Goal: Register for event/course

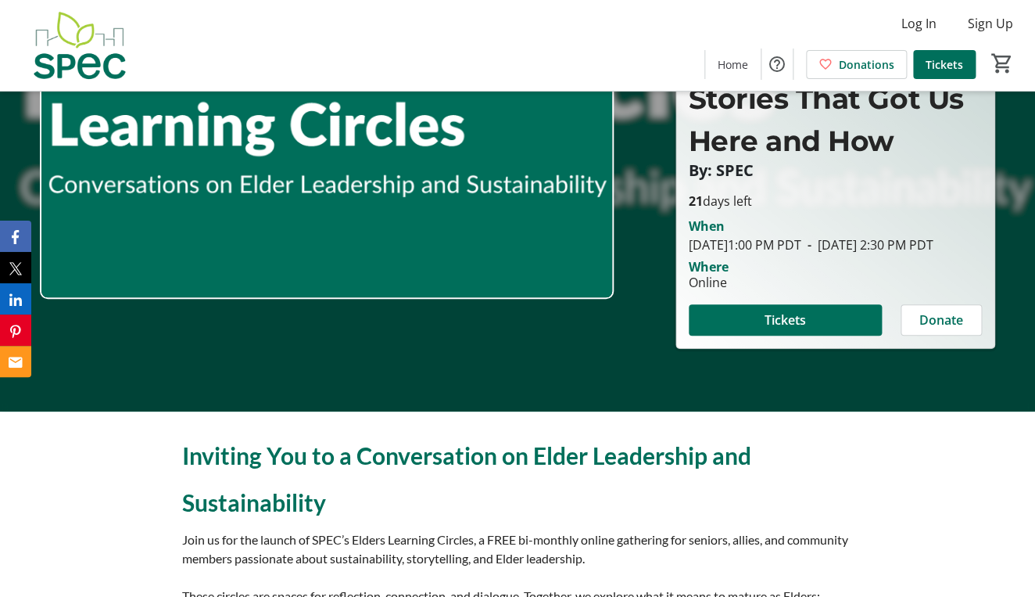
scroll to position [172, 0]
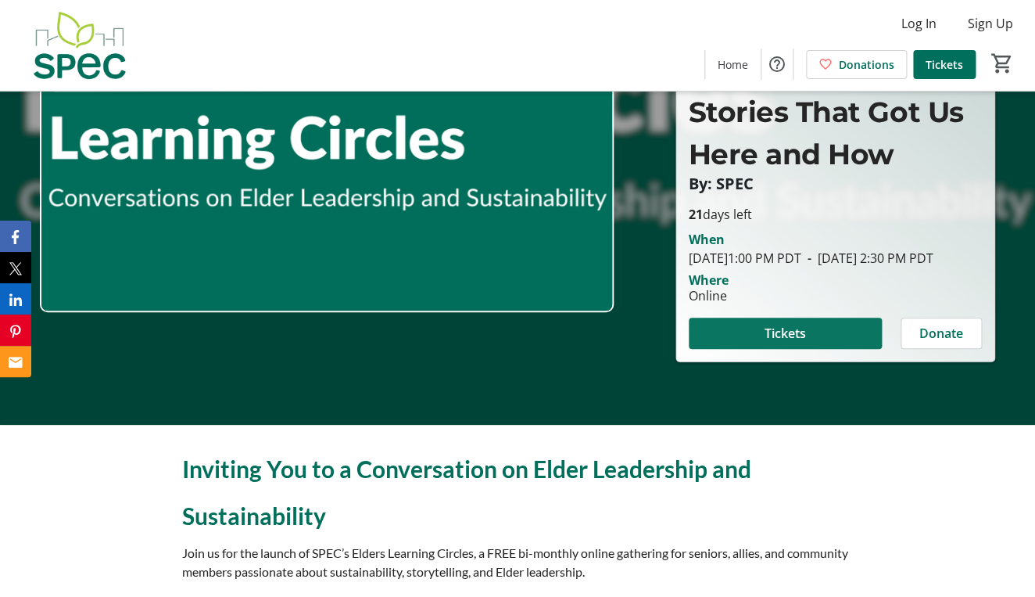
click at [819, 341] on span at bounding box center [785, 333] width 193 height 38
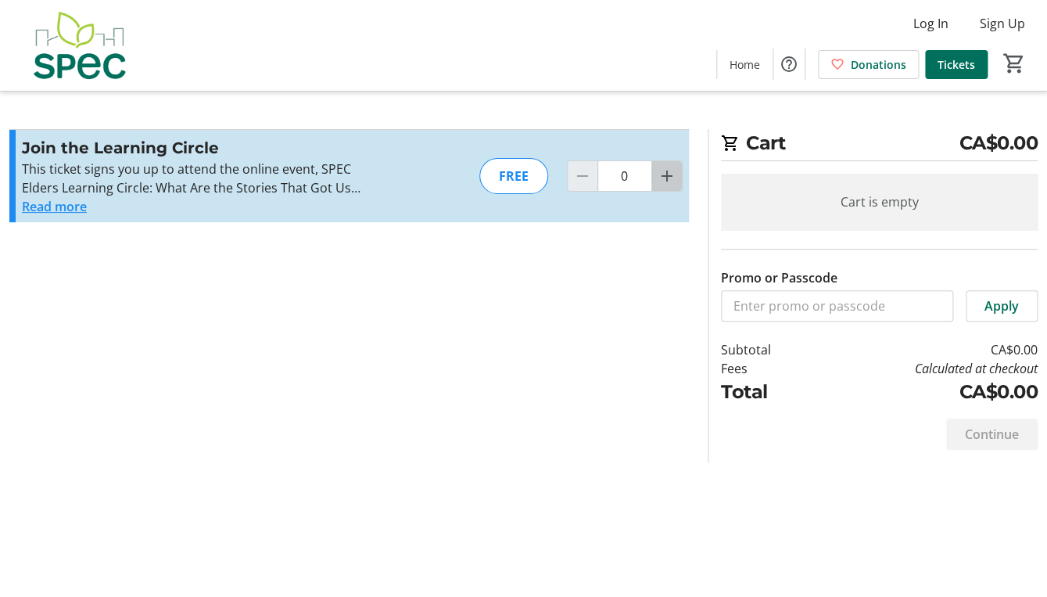
click at [666, 174] on mat-icon "Increment by one" at bounding box center [667, 176] width 19 height 19
type input "1"
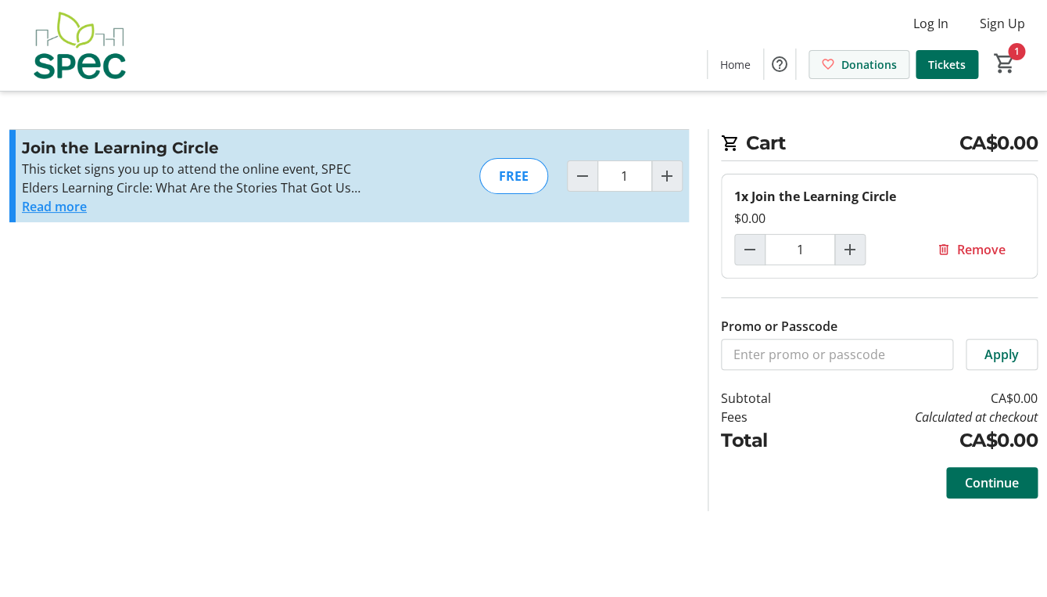
click at [880, 65] on span "Donations" at bounding box center [869, 64] width 56 height 16
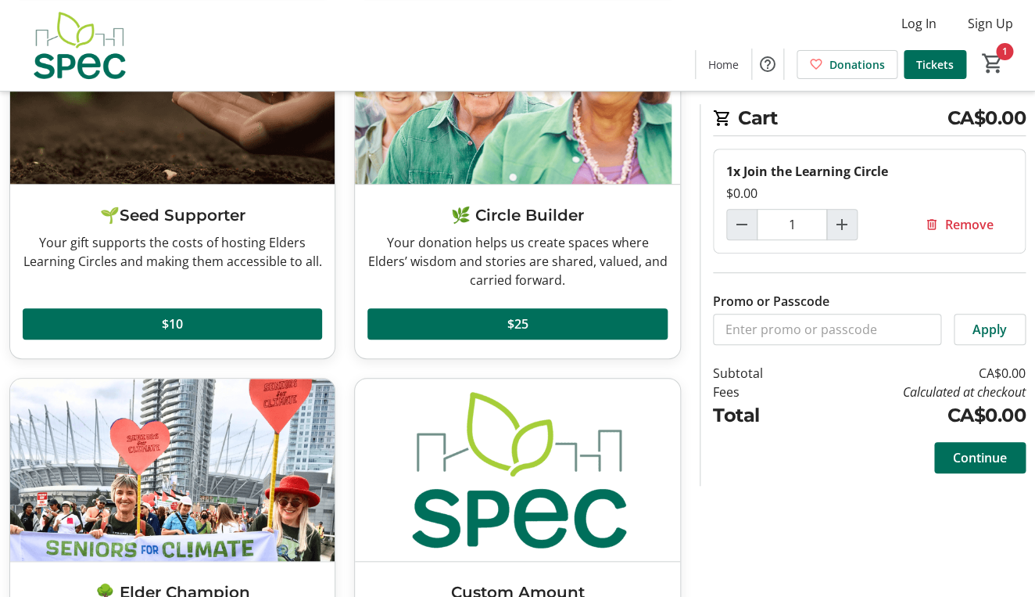
scroll to position [173, 0]
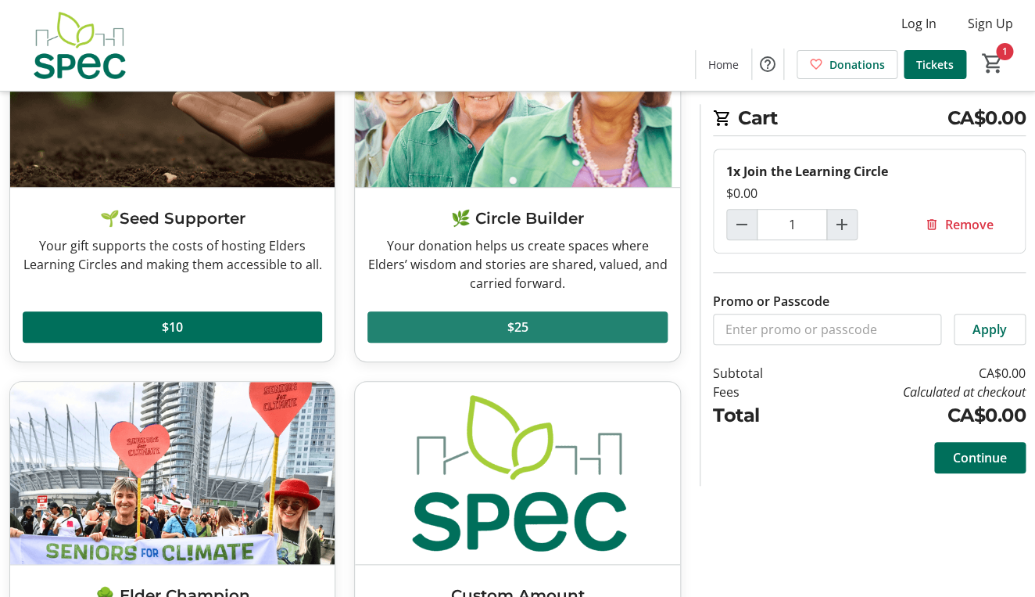
click at [511, 325] on span "$25" at bounding box center [517, 326] width 21 height 19
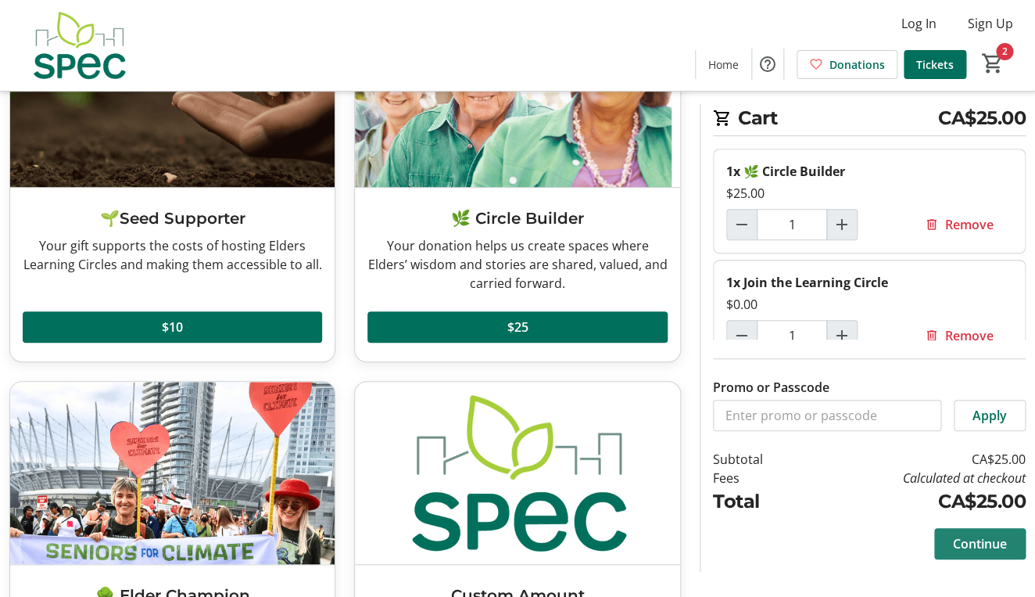
click at [967, 541] on span "Continue" at bounding box center [980, 543] width 54 height 19
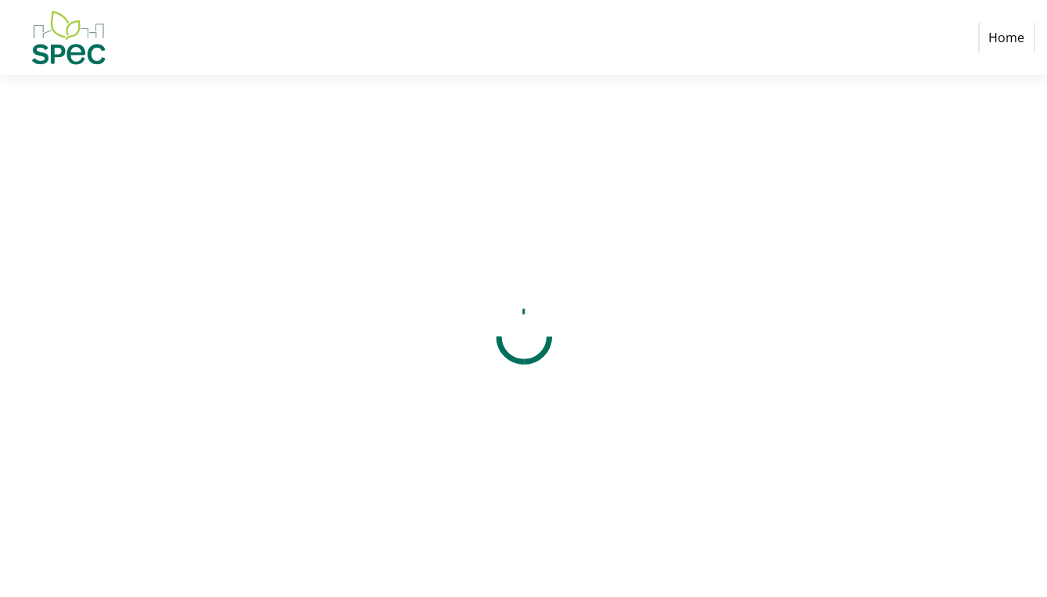
select select "CA"
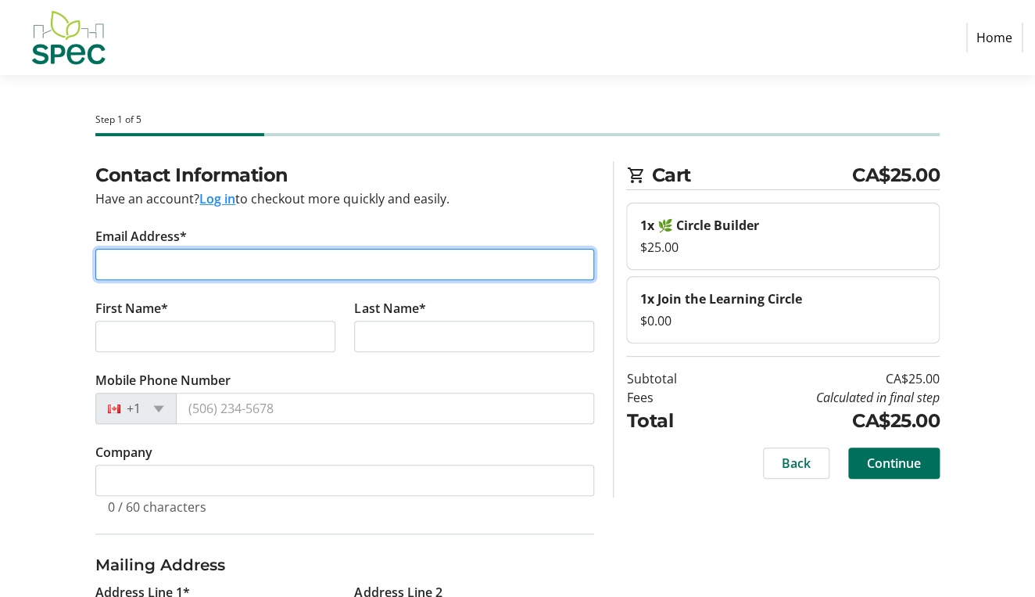
click at [204, 267] on input "Email Address*" at bounding box center [344, 264] width 499 height 31
type input "[EMAIL_ADDRESS][DOMAIN_NAME]"
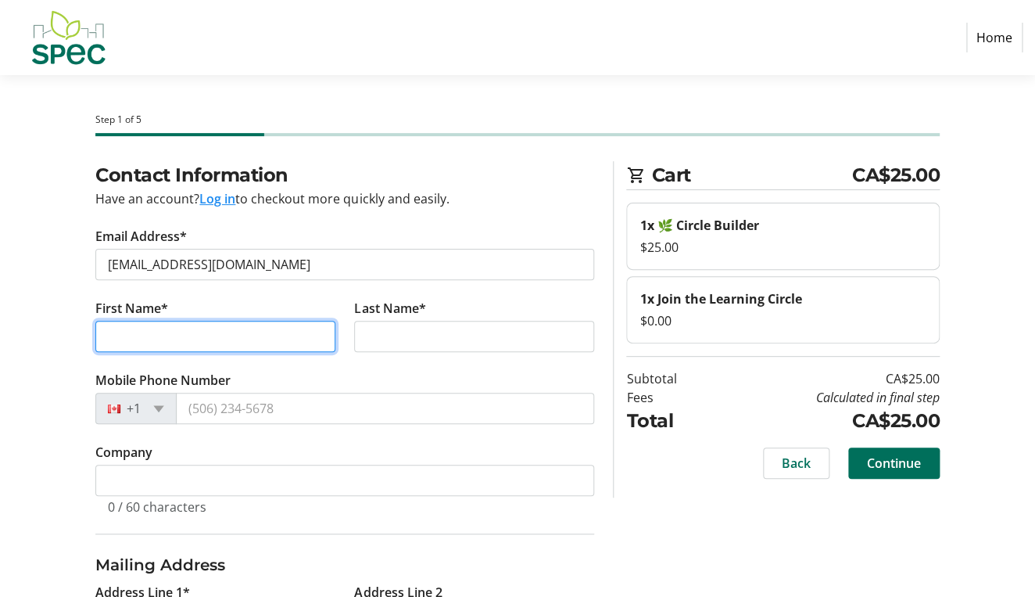
type input "[PERSON_NAME]"
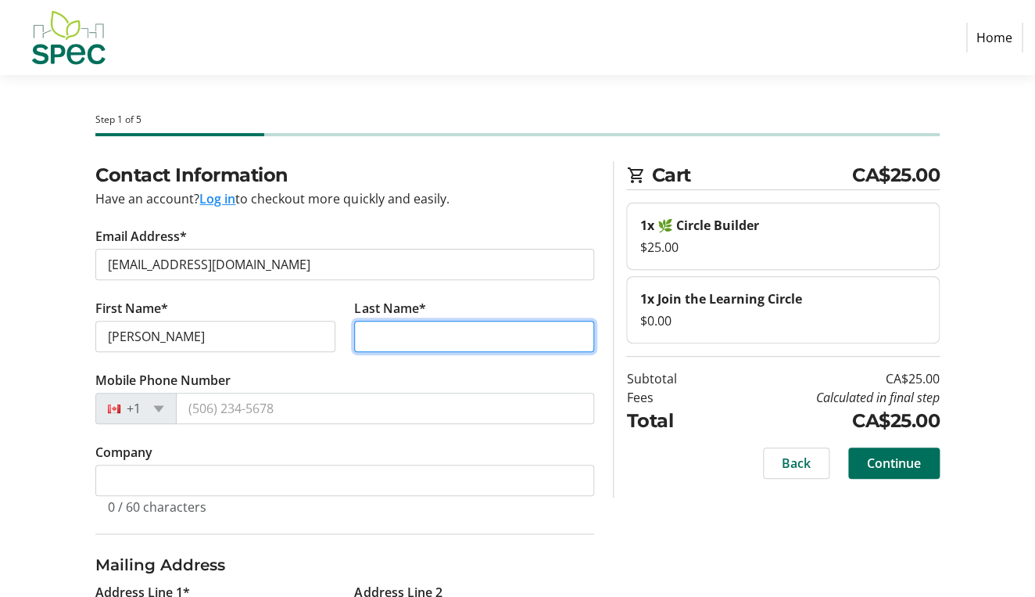
type input "[PERSON_NAME]"
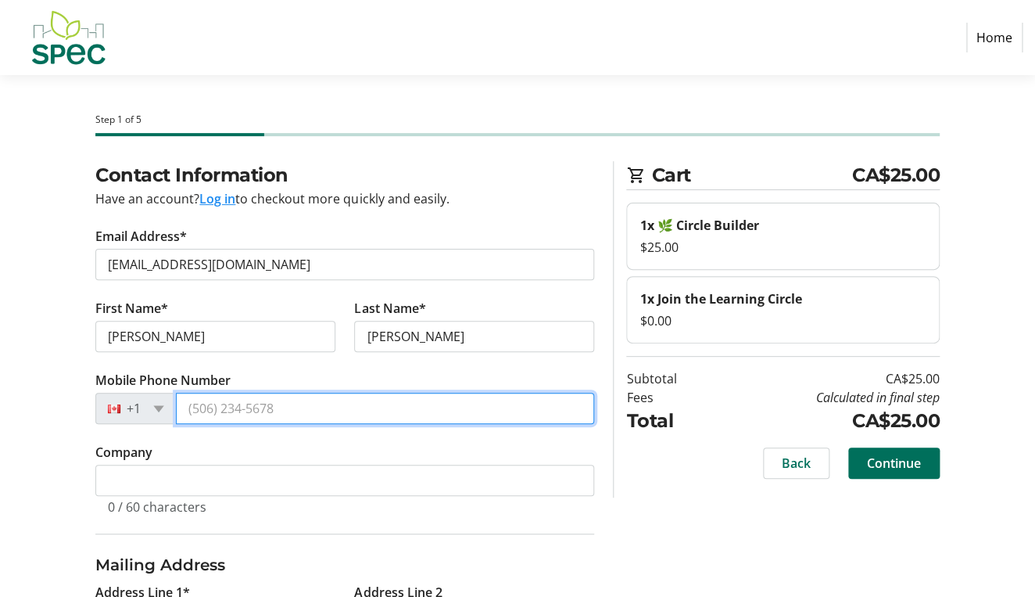
type input "[PHONE_NUMBER]"
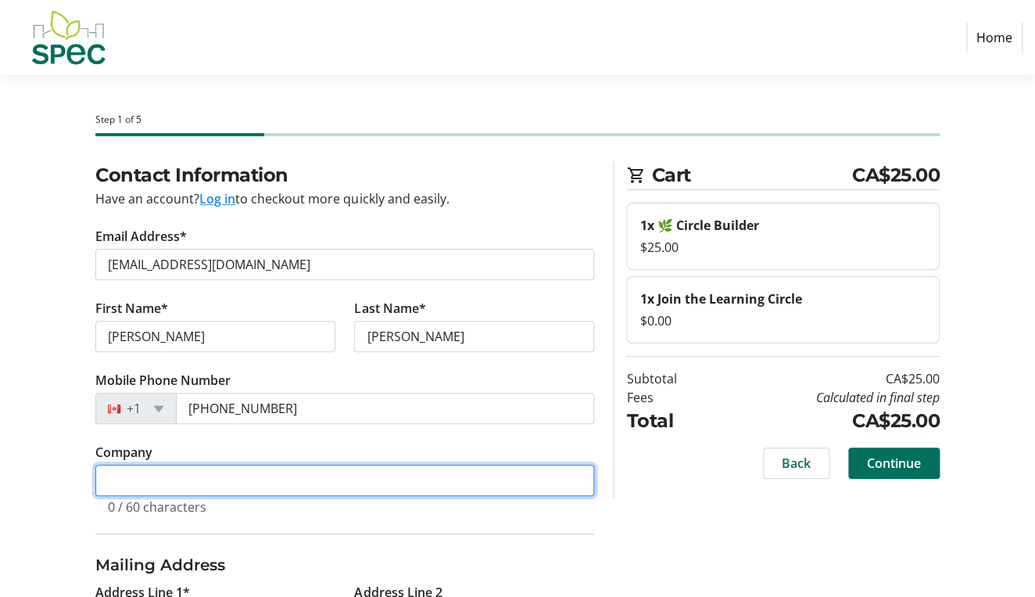
type input "Foodlands Cooperative of BC"
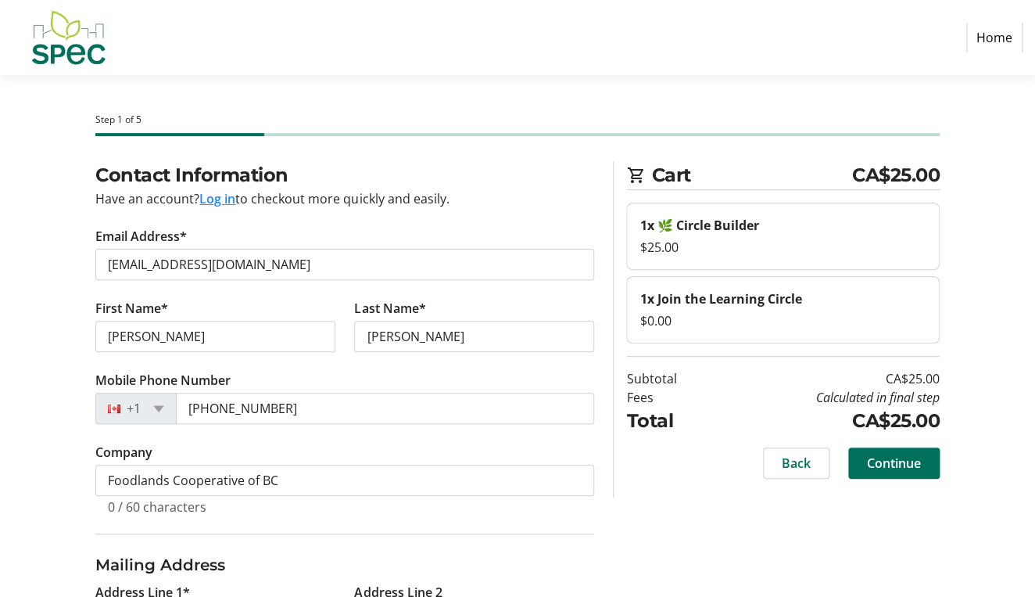
type input "1322 256 St"
type input "Aldergrove"
select select "BC"
type input "V4W 2J4"
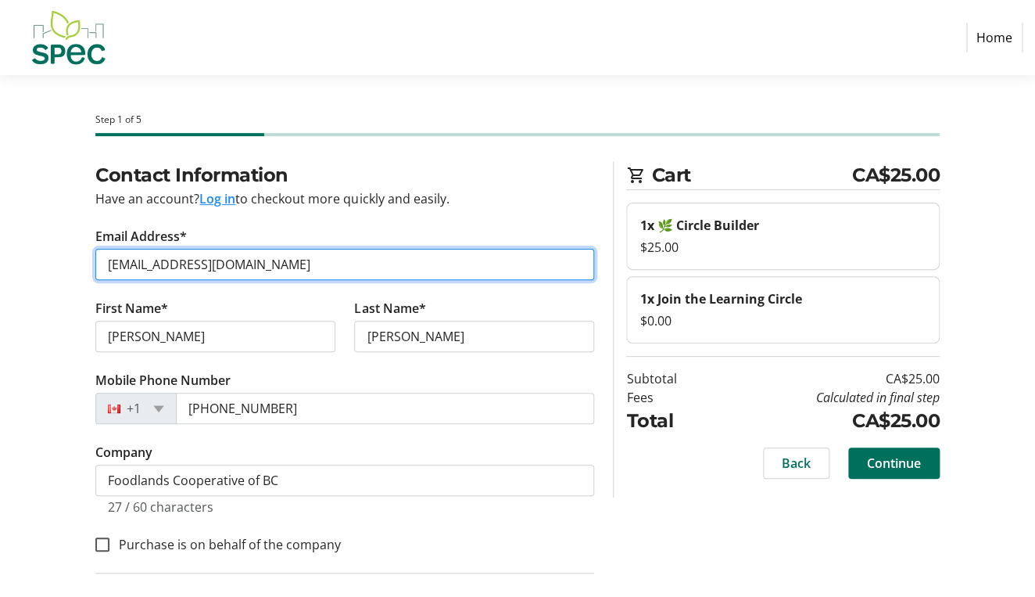
type input "[PHONE_NUMBER]"
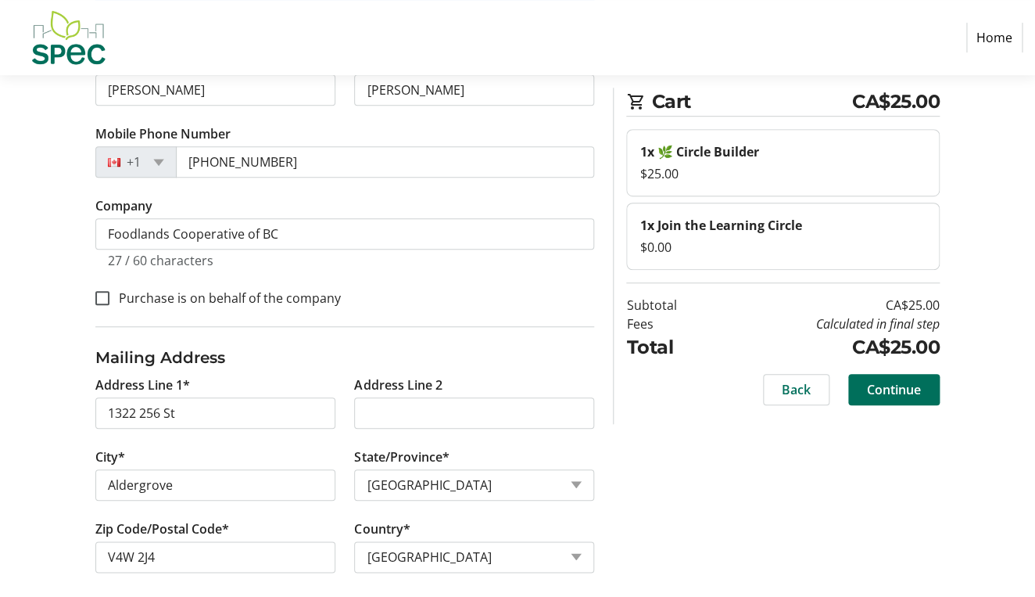
scroll to position [260, 0]
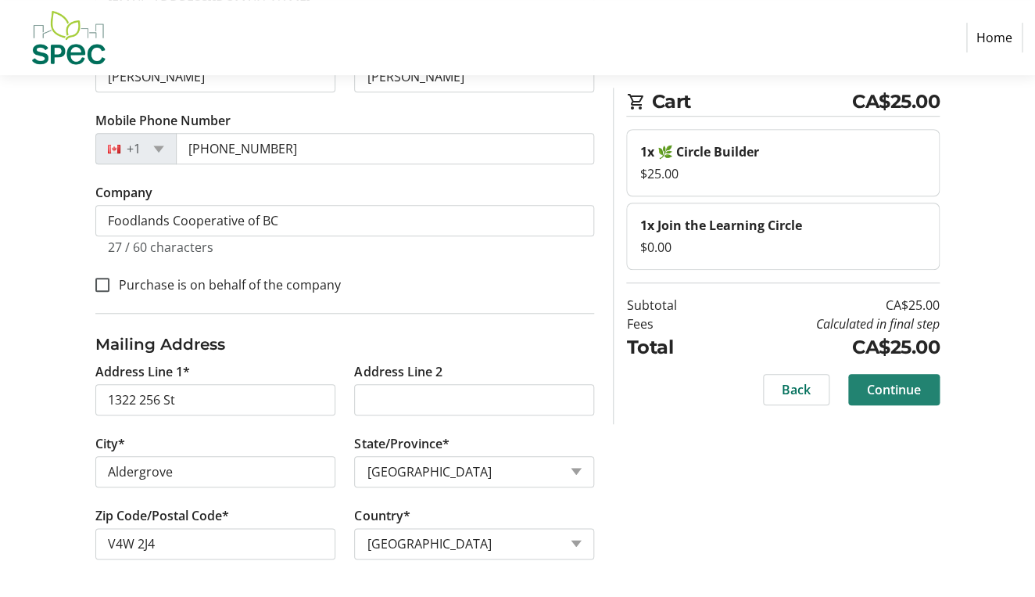
click at [886, 390] on span "Continue" at bounding box center [894, 389] width 54 height 19
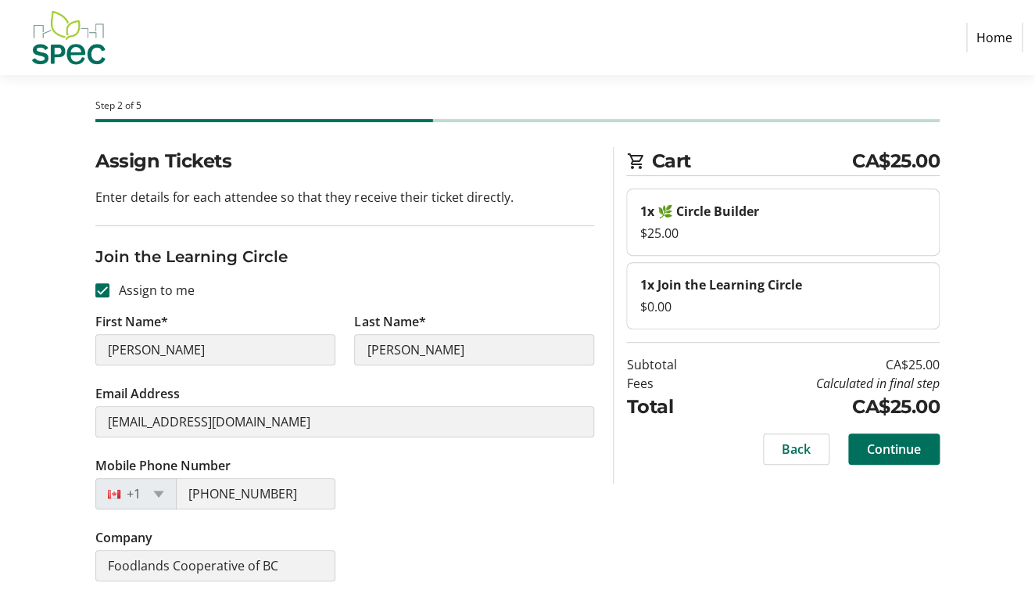
scroll to position [17, 0]
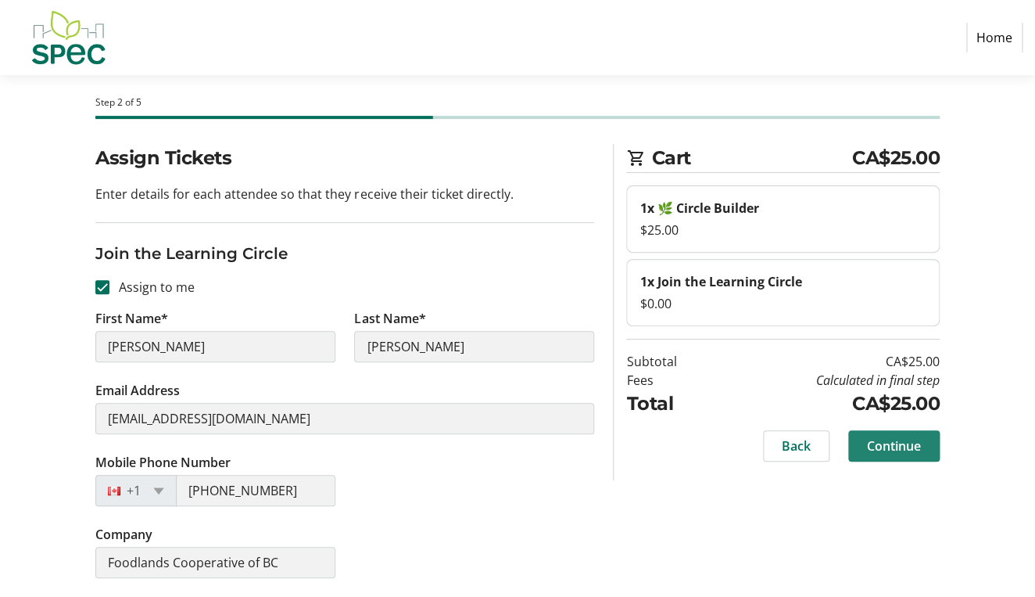
click at [882, 448] on span "Continue" at bounding box center [894, 445] width 54 height 19
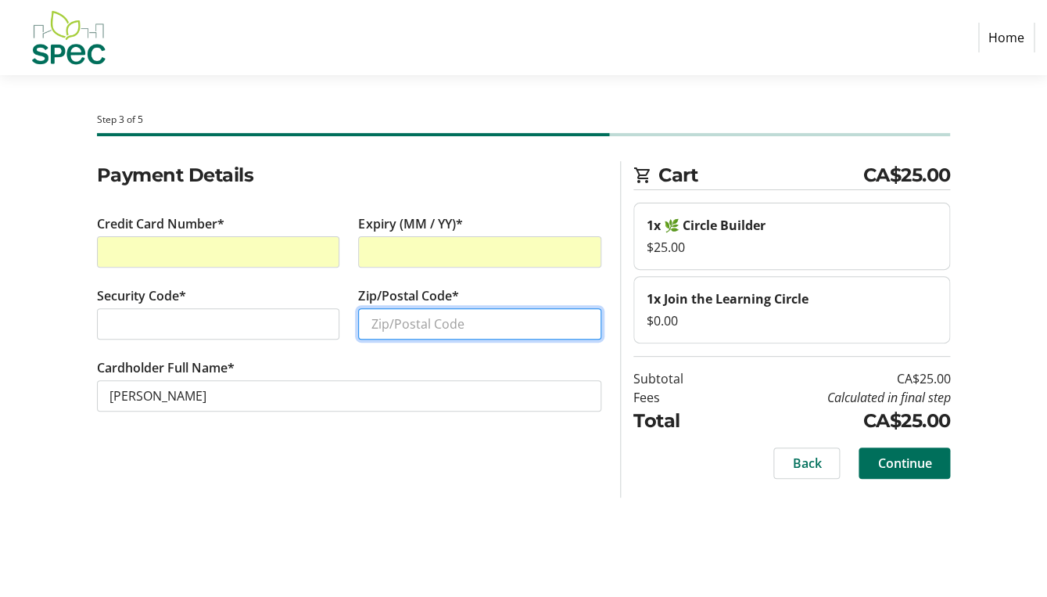
click at [402, 325] on input "Zip/Postal Code*" at bounding box center [479, 323] width 243 height 31
type input "V4W 2J4"
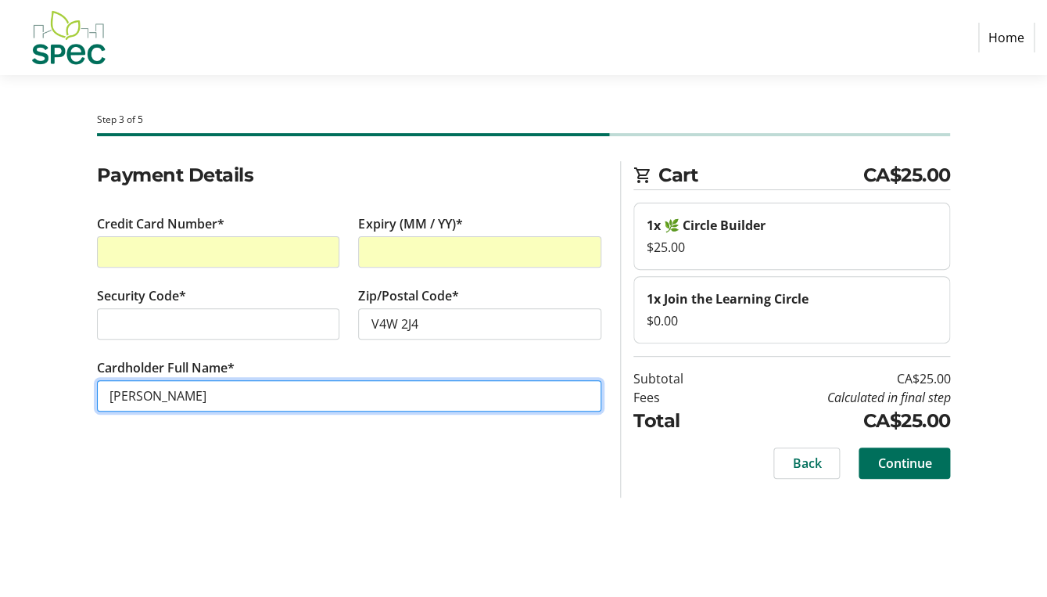
click at [299, 392] on input "[PERSON_NAME]" at bounding box center [349, 395] width 505 height 31
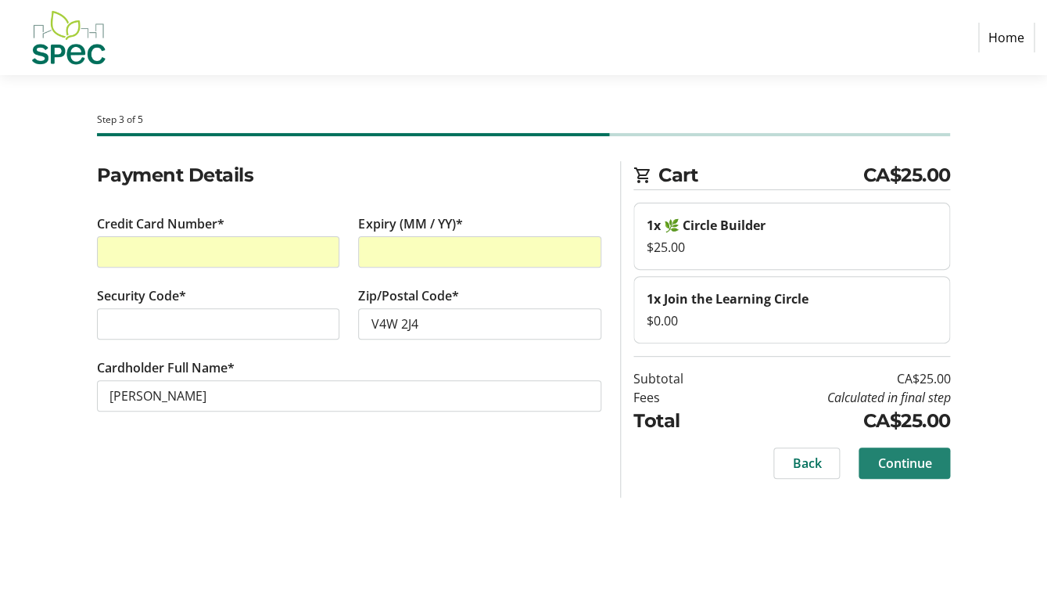
click at [920, 459] on span "Continue" at bounding box center [904, 463] width 54 height 19
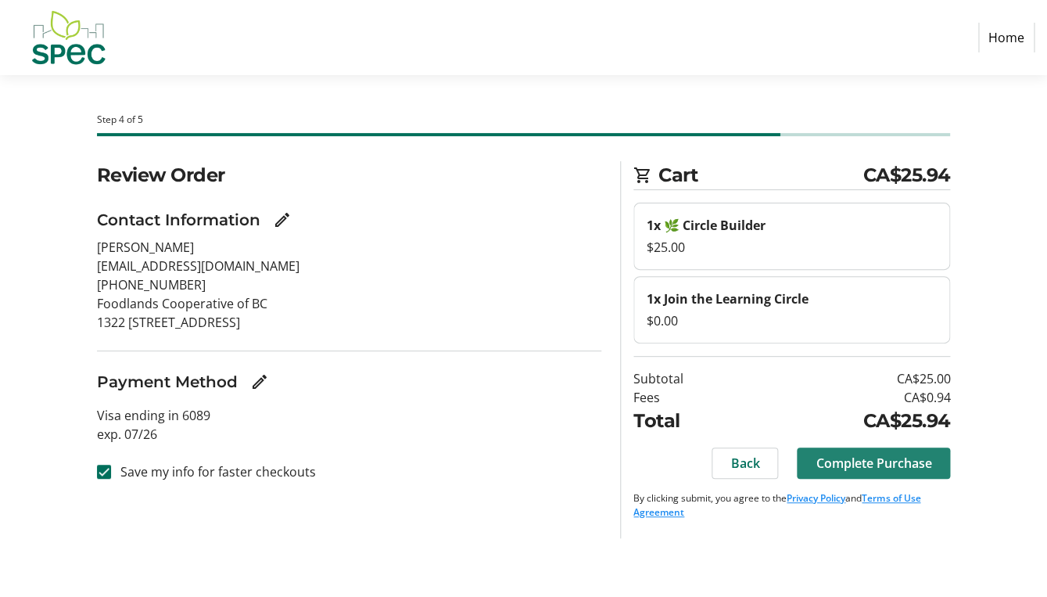
click at [870, 470] on span "Complete Purchase" at bounding box center [874, 463] width 116 height 19
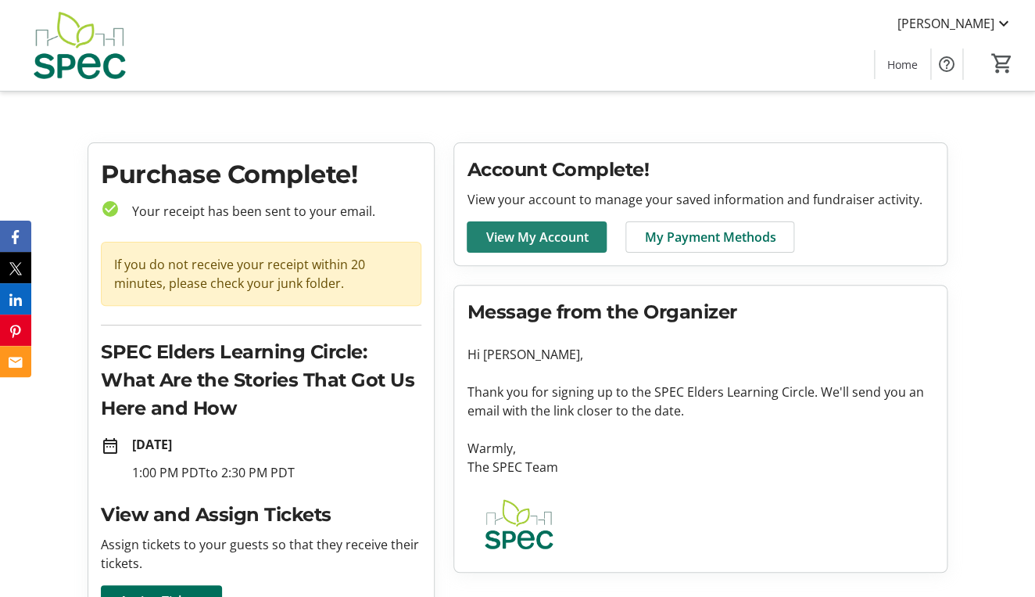
click at [525, 232] on span "View My Account" at bounding box center [537, 237] width 102 height 19
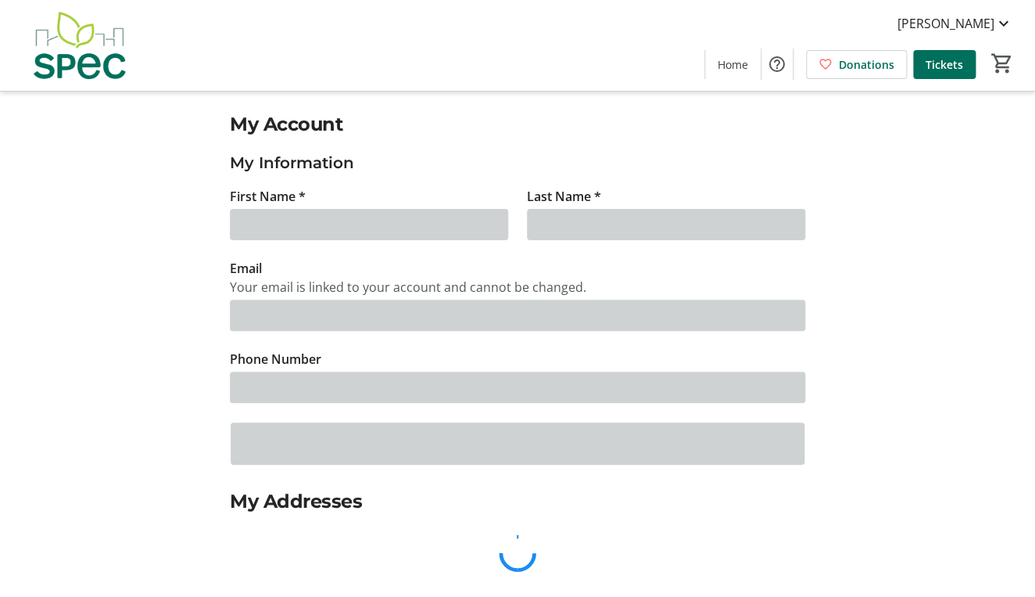
type input "[PERSON_NAME]"
type input "[EMAIL_ADDRESS][DOMAIN_NAME]"
type input "[PHONE_NUMBER]"
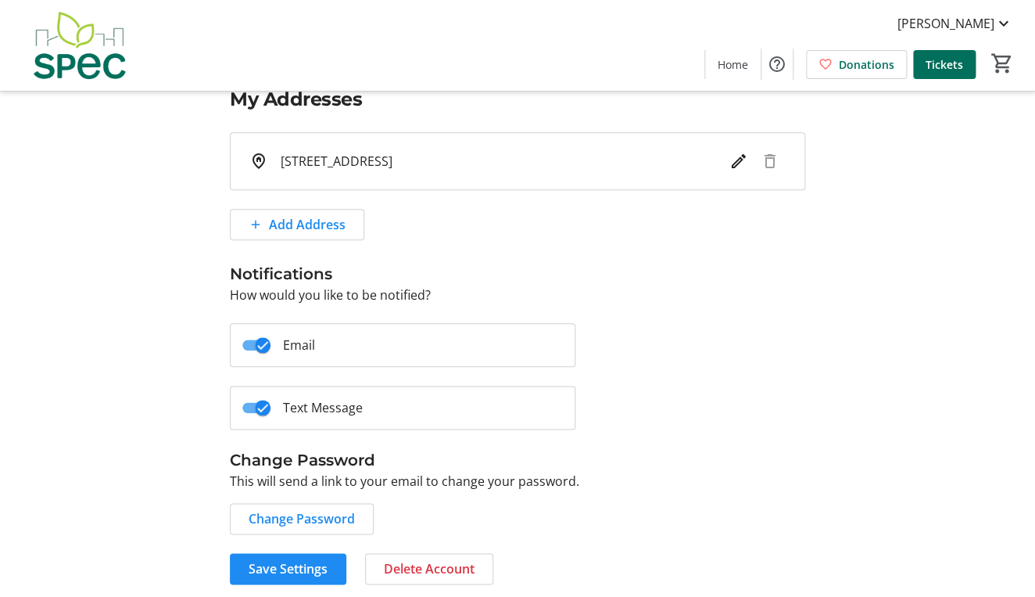
scroll to position [408, 0]
